Goal: Navigation & Orientation: Find specific page/section

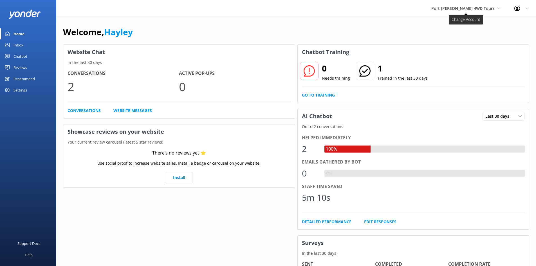
click at [479, 7] on span "Port [PERSON_NAME] 4WD Tours" at bounding box center [462, 8] width 63 height 5
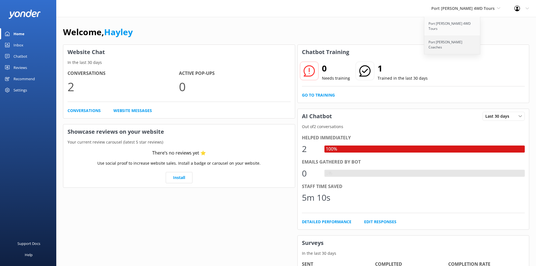
click at [467, 36] on link "Port [PERSON_NAME] Coaches" at bounding box center [452, 44] width 56 height 19
click at [494, 9] on span "Port [PERSON_NAME] Coaches" at bounding box center [468, 8] width 64 height 6
click at [473, 26] on link "Port [PERSON_NAME] 4WD Tours" at bounding box center [457, 26] width 56 height 19
